Goal: Task Accomplishment & Management: Complete application form

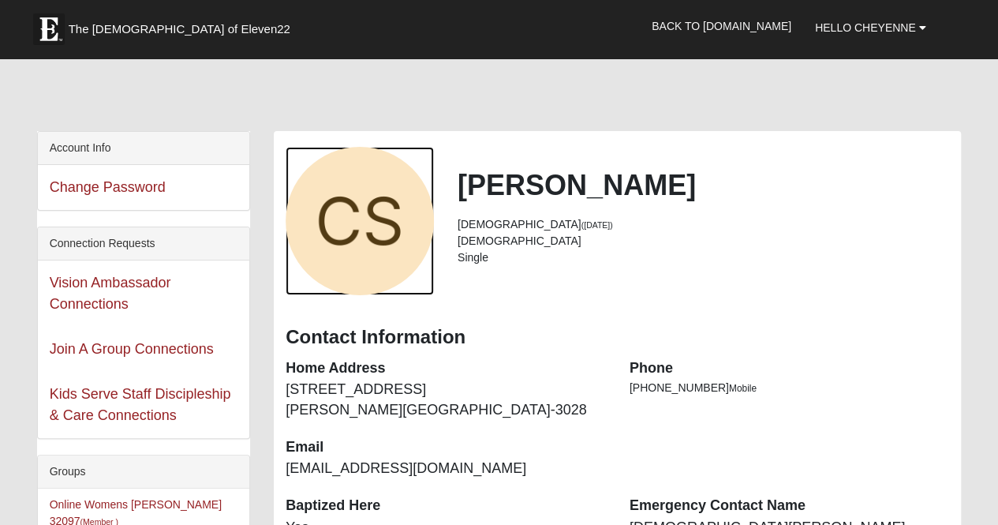
click at [295, 174] on div "View Fullsize Photo" at bounding box center [360, 221] width 148 height 148
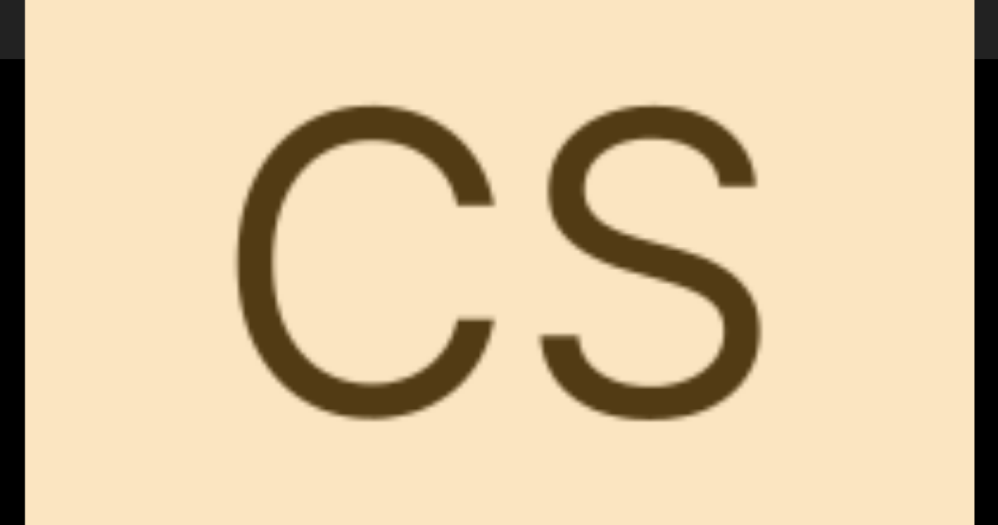
click at [283, 79] on div "View Fullsize Photo" at bounding box center [499, 262] width 949 height 949
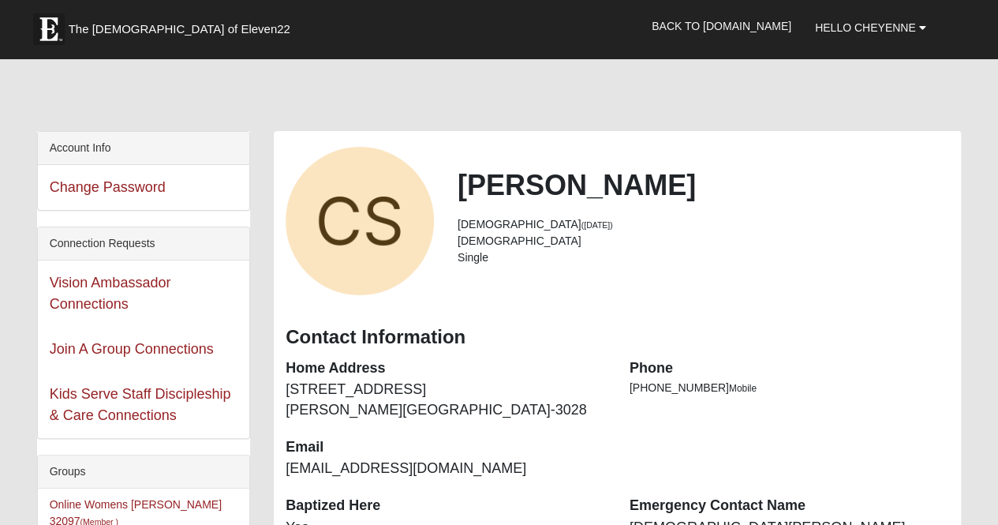
click at [283, 78] on div at bounding box center [499, 98] width 925 height 66
click at [298, 79] on div at bounding box center [499, 98] width 925 height 66
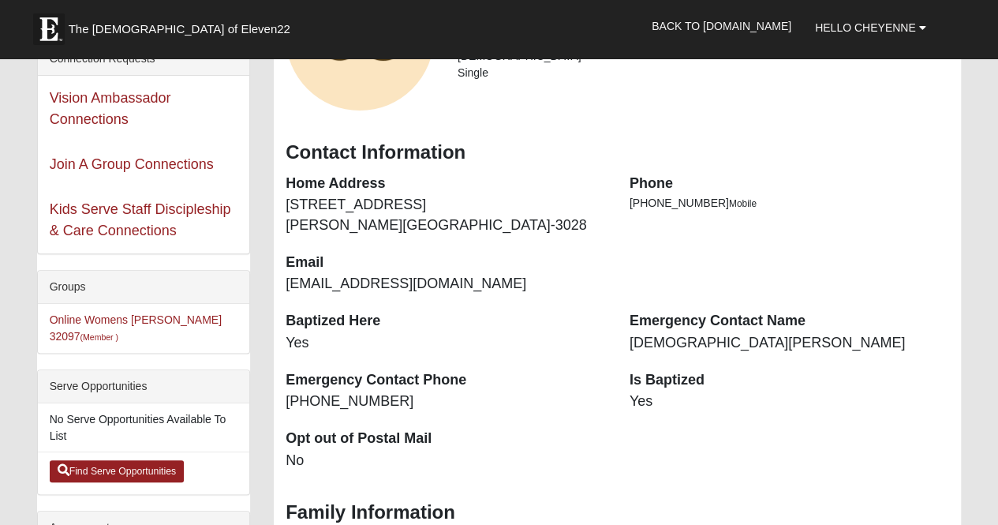
scroll to position [185, 0]
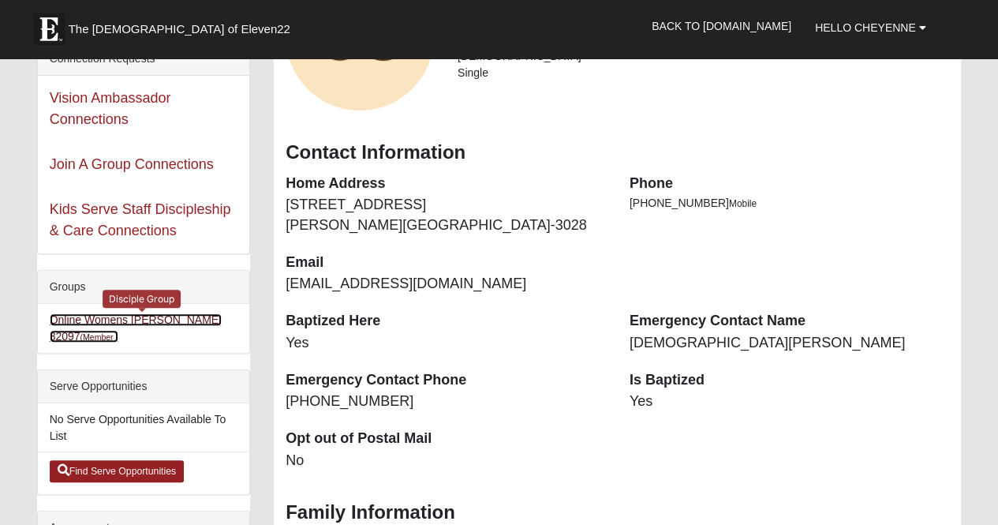
click at [118, 332] on small "(Member )" at bounding box center [100, 336] width 38 height 9
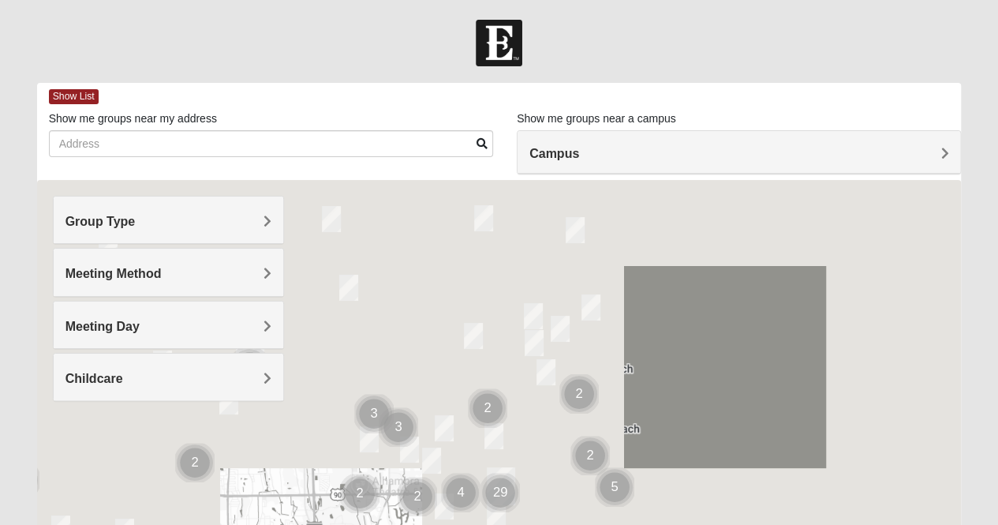
scroll to position [137, 0]
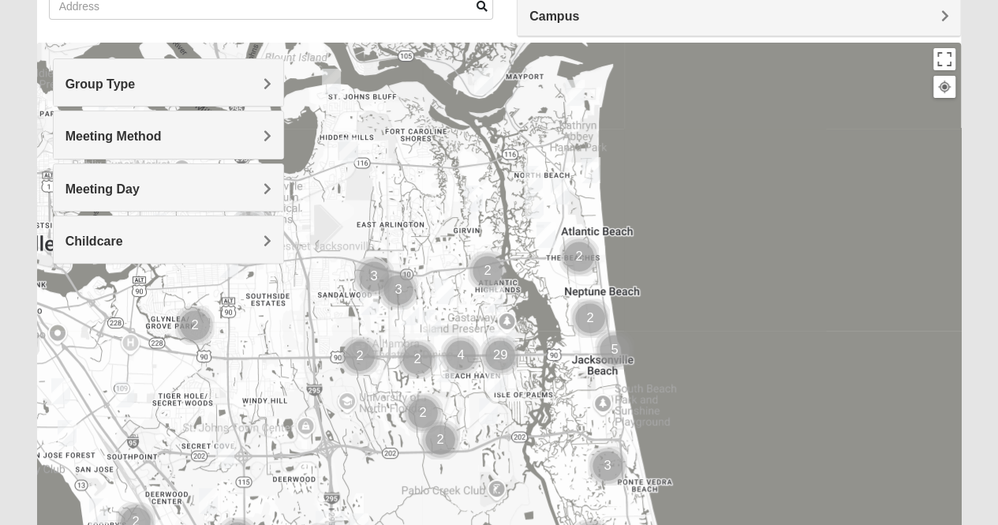
click at [211, 73] on div "Group Type" at bounding box center [169, 82] width 230 height 47
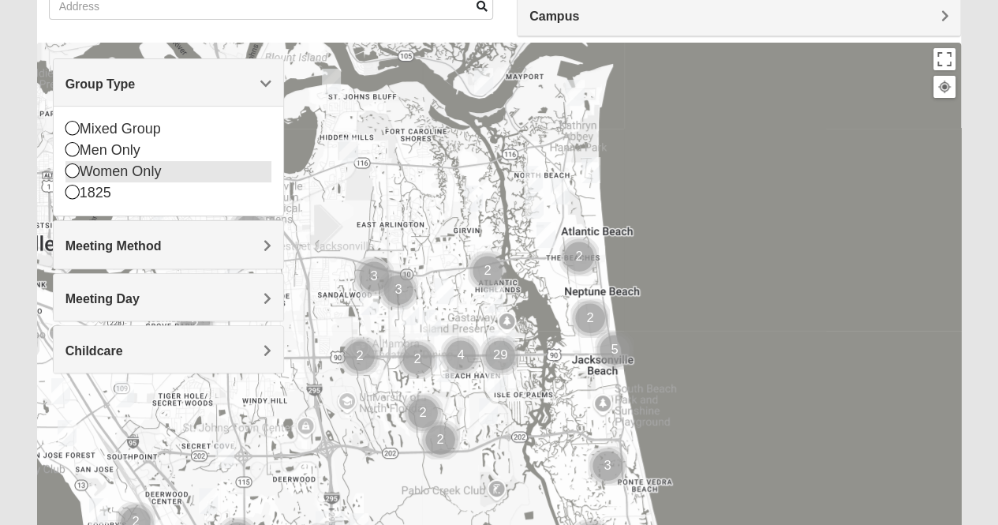
click at [153, 176] on div "Women Only" at bounding box center [169, 171] width 206 height 21
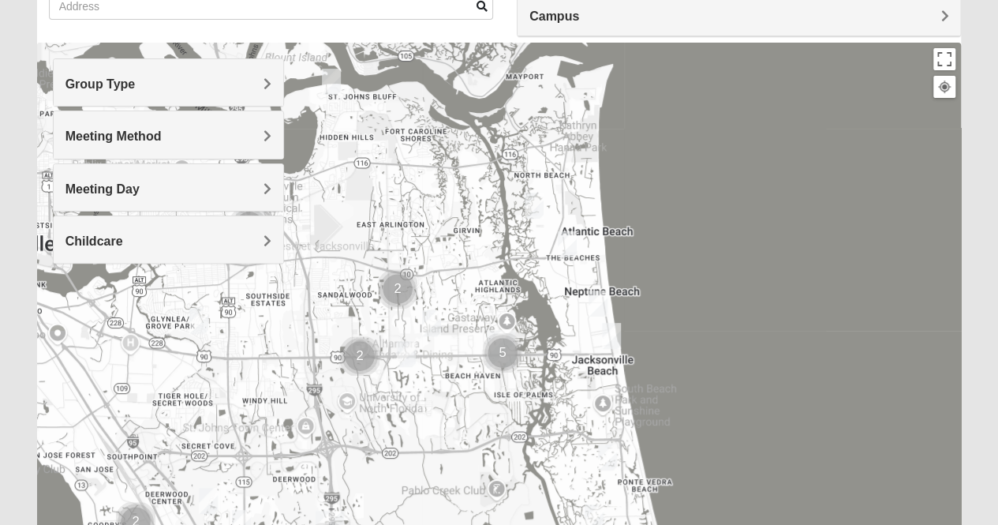
click at [152, 130] on span "Meeting Method" at bounding box center [114, 135] width 96 height 13
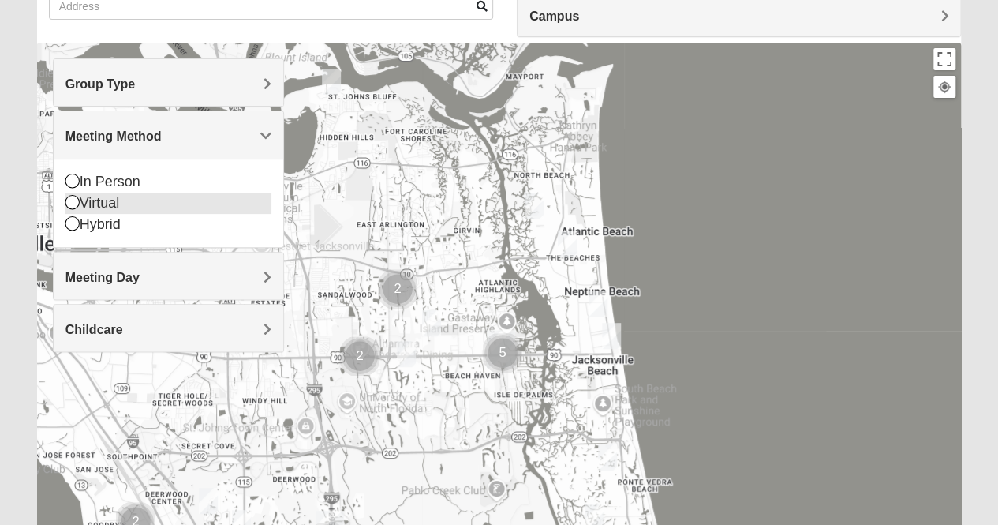
click at [115, 200] on div "Virtual" at bounding box center [169, 203] width 206 height 21
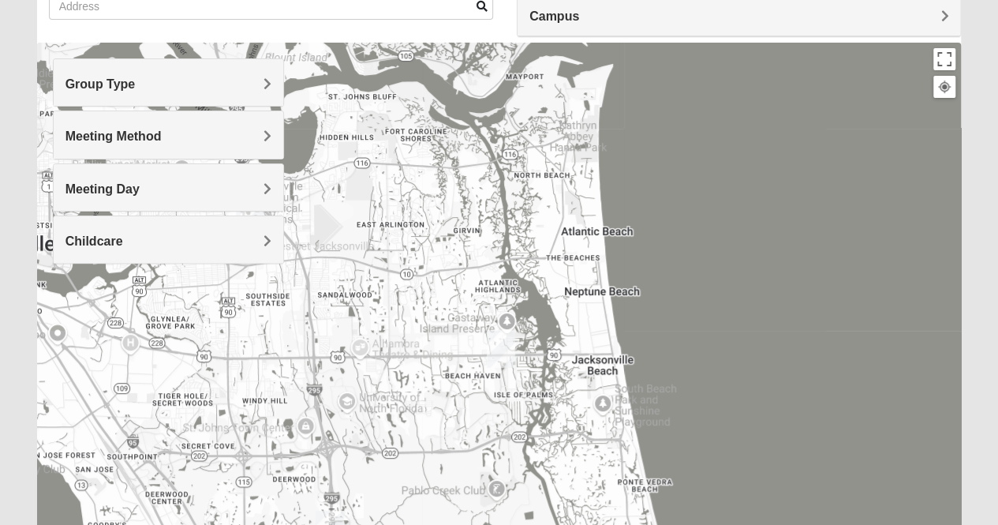
click at [114, 200] on div "Meeting Day" at bounding box center [169, 187] width 230 height 47
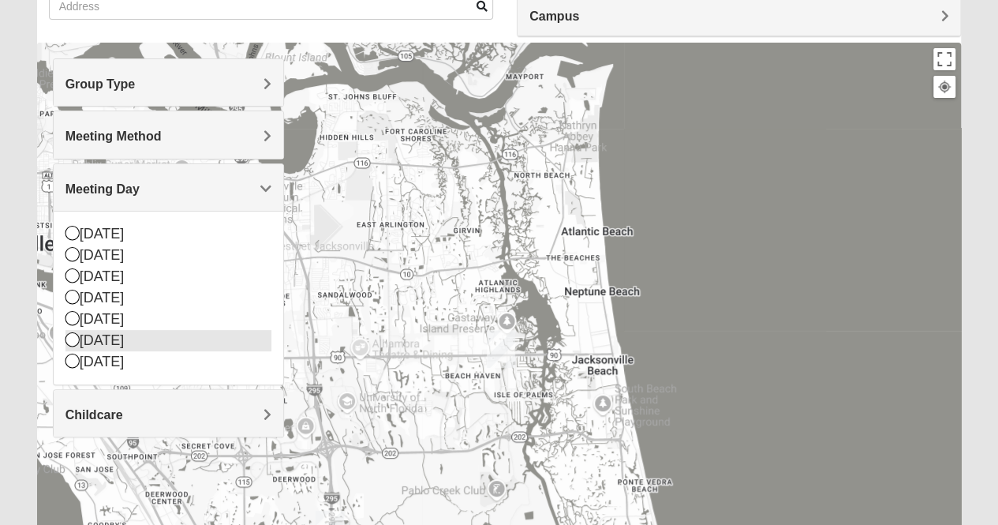
click at [109, 333] on div "Friday" at bounding box center [169, 340] width 206 height 21
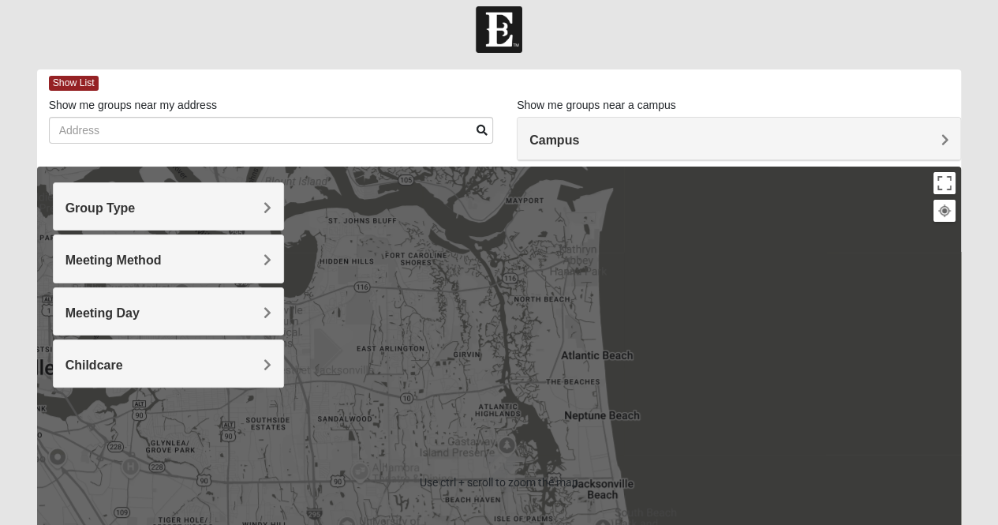
scroll to position [8, 0]
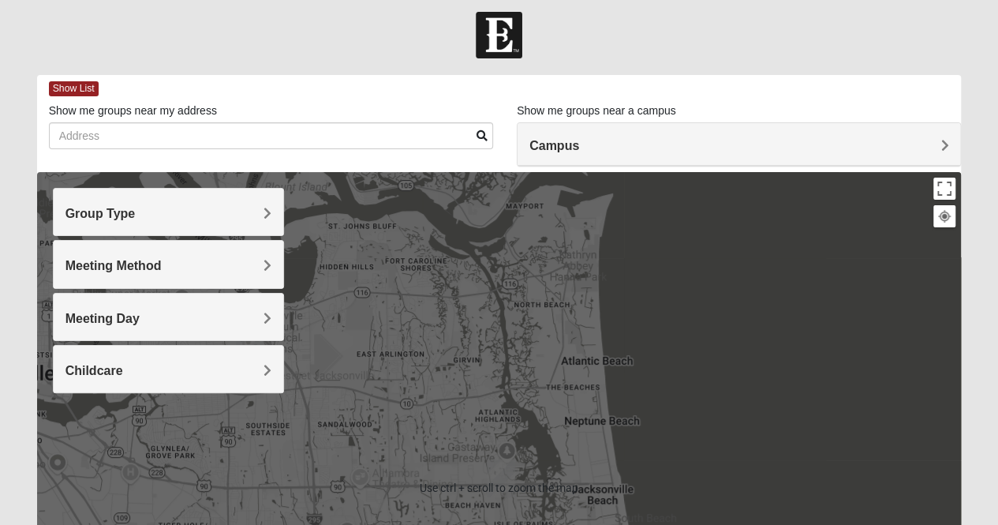
click at [576, 129] on div "Campus" at bounding box center [739, 144] width 443 height 43
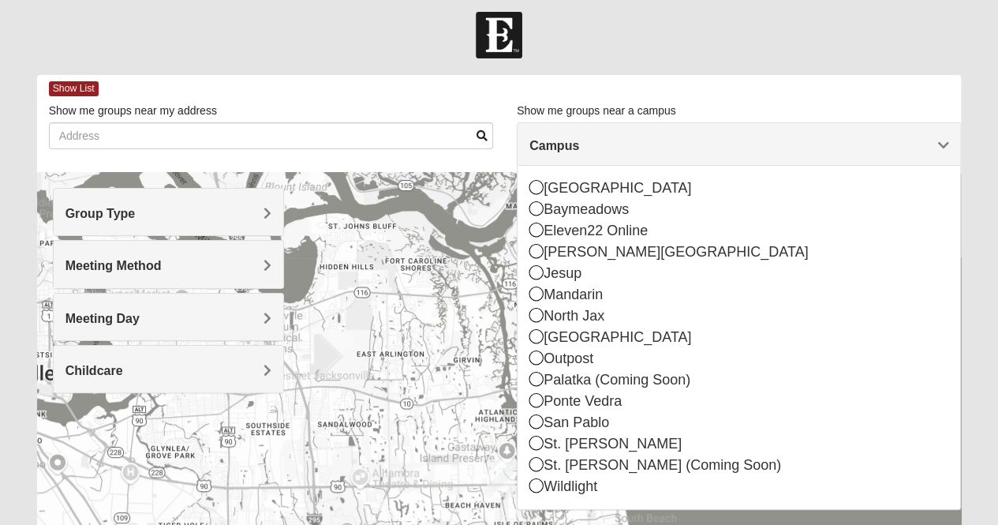
click at [575, 129] on div "Campus" at bounding box center [739, 144] width 443 height 43
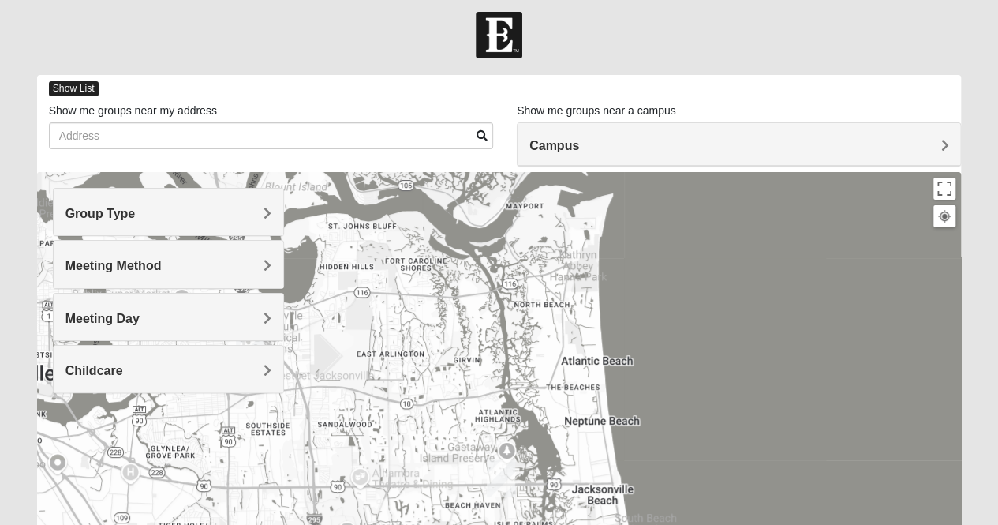
click at [77, 85] on span "Show List" at bounding box center [74, 88] width 50 height 15
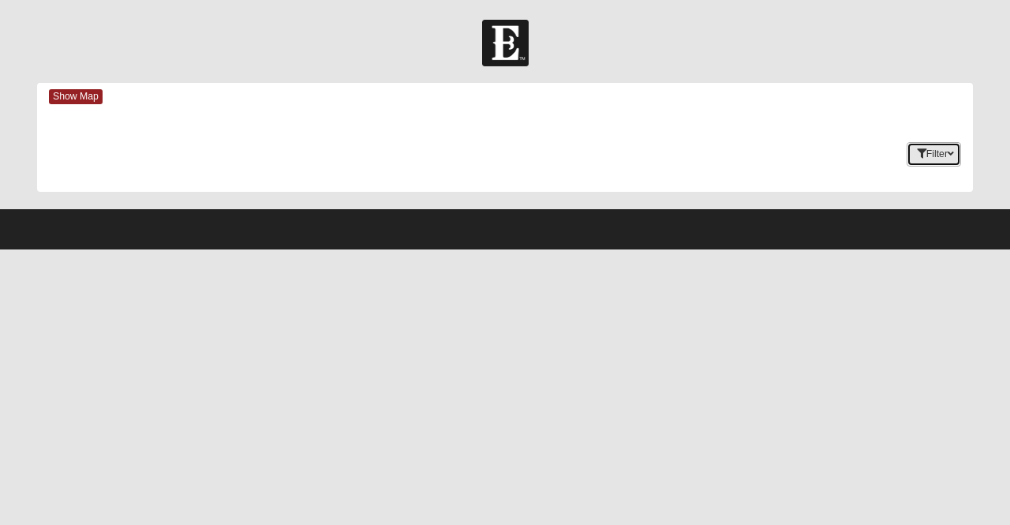
click at [945, 153] on button "Filter" at bounding box center [934, 154] width 54 height 24
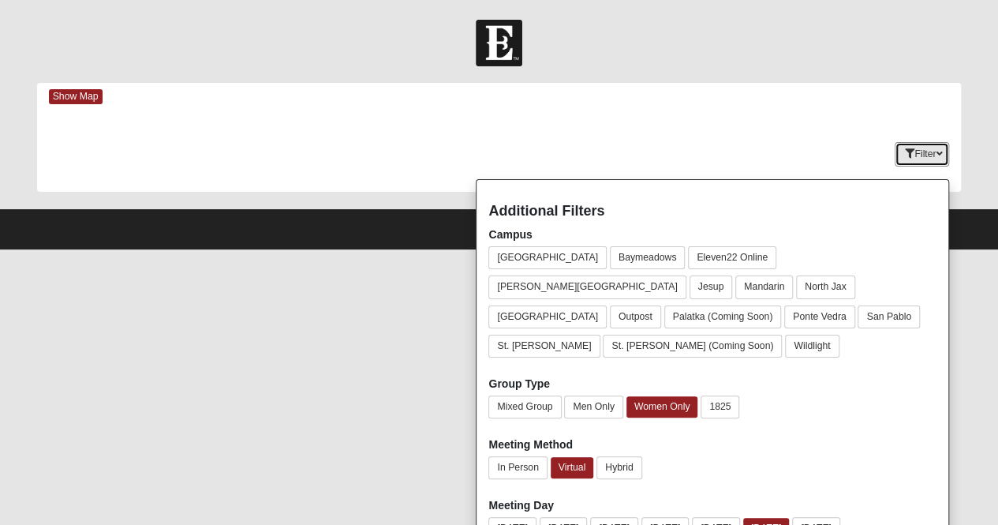
scroll to position [54, 0]
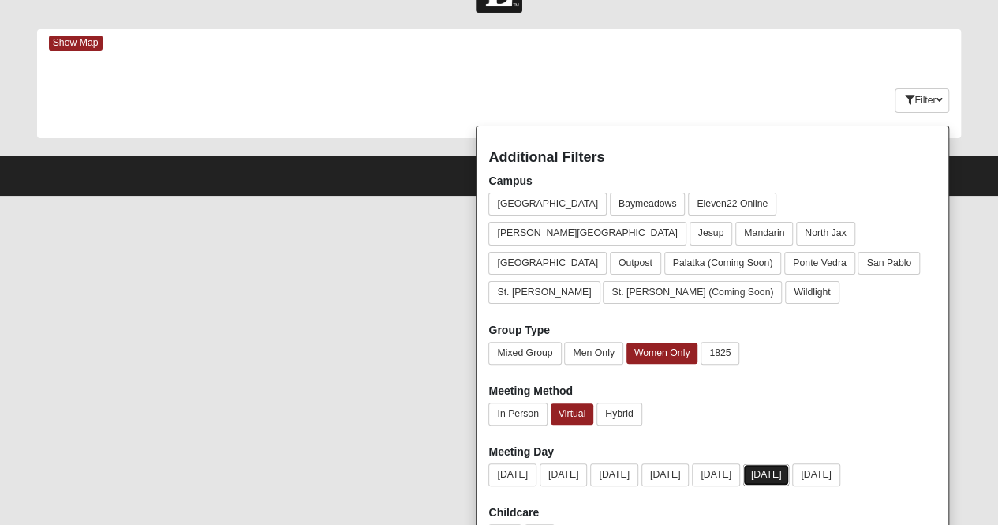
click at [790, 464] on button "Friday" at bounding box center [766, 474] width 47 height 21
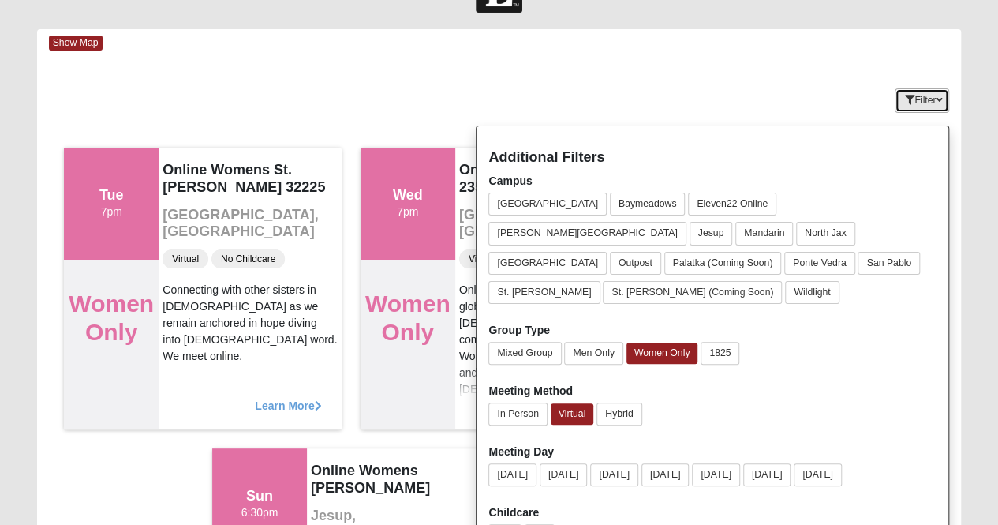
click at [910, 96] on button "Filter" at bounding box center [922, 100] width 54 height 24
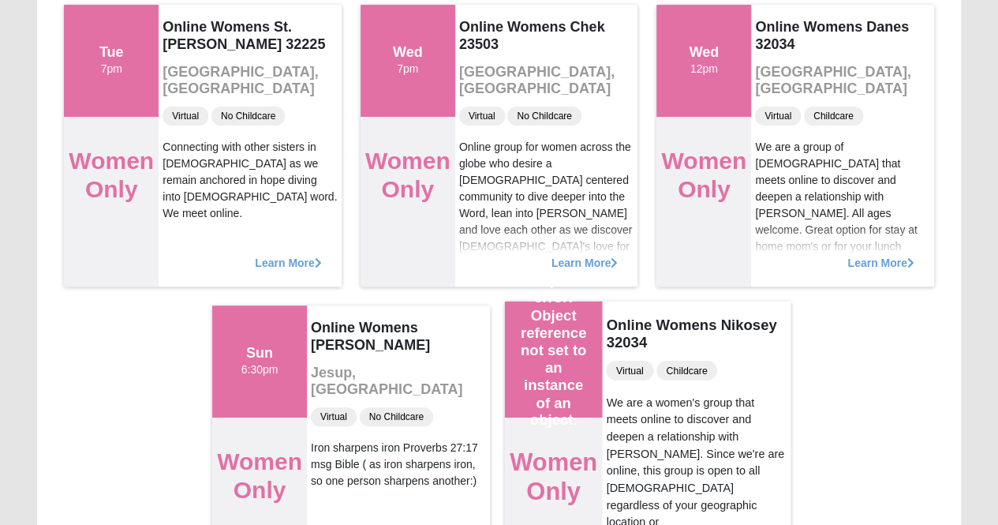
scroll to position [0, 0]
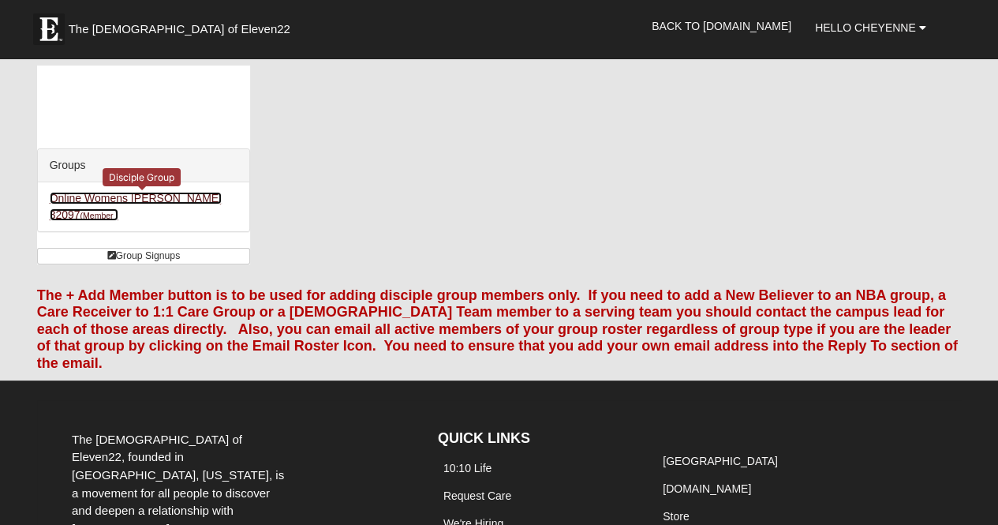
click at [172, 200] on link "Online Womens Lauer 32097 (Member )" at bounding box center [136, 206] width 172 height 29
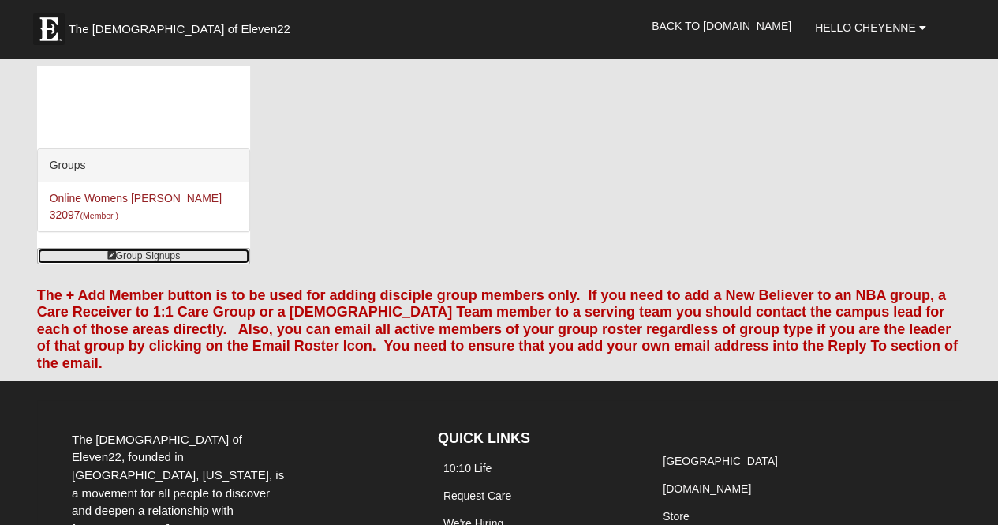
click at [164, 248] on link "Group Signups" at bounding box center [143, 256] width 213 height 17
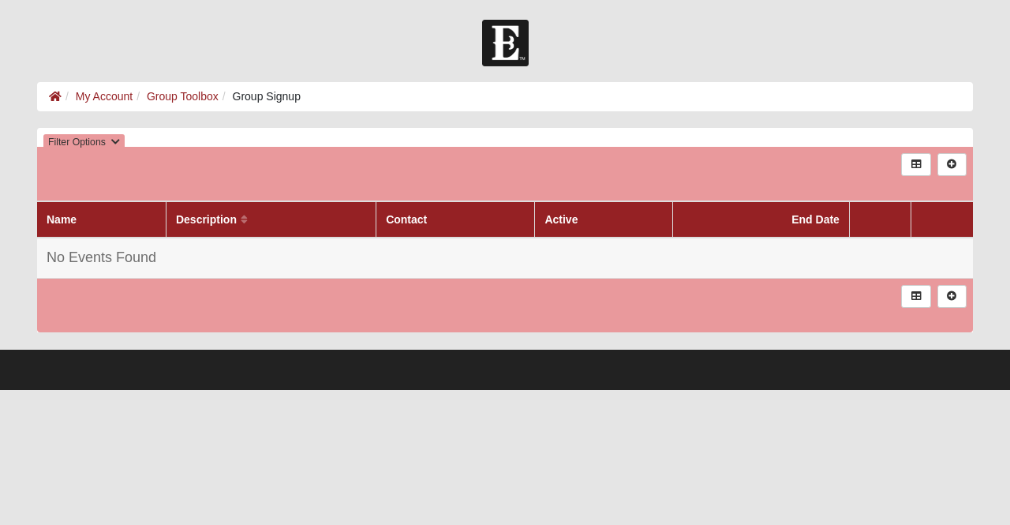
click at [271, 228] on th "Description" at bounding box center [271, 219] width 210 height 36
